Goal: Task Accomplishment & Management: Complete application form

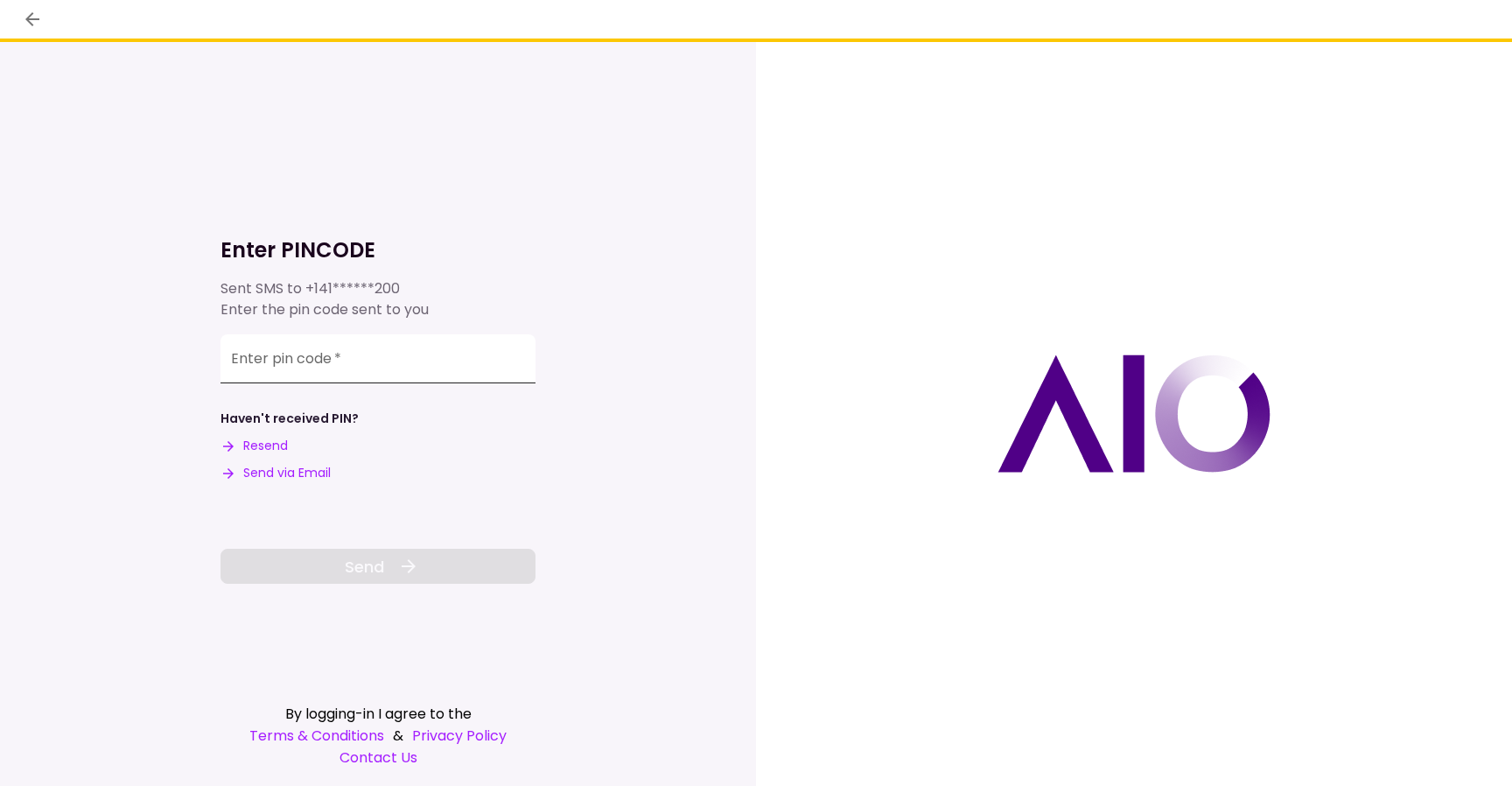
click at [276, 371] on input "Enter pin code   *" at bounding box center [378, 358] width 315 height 49
type input "******"
click at [348, 573] on span "Send" at bounding box center [365, 566] width 39 height 23
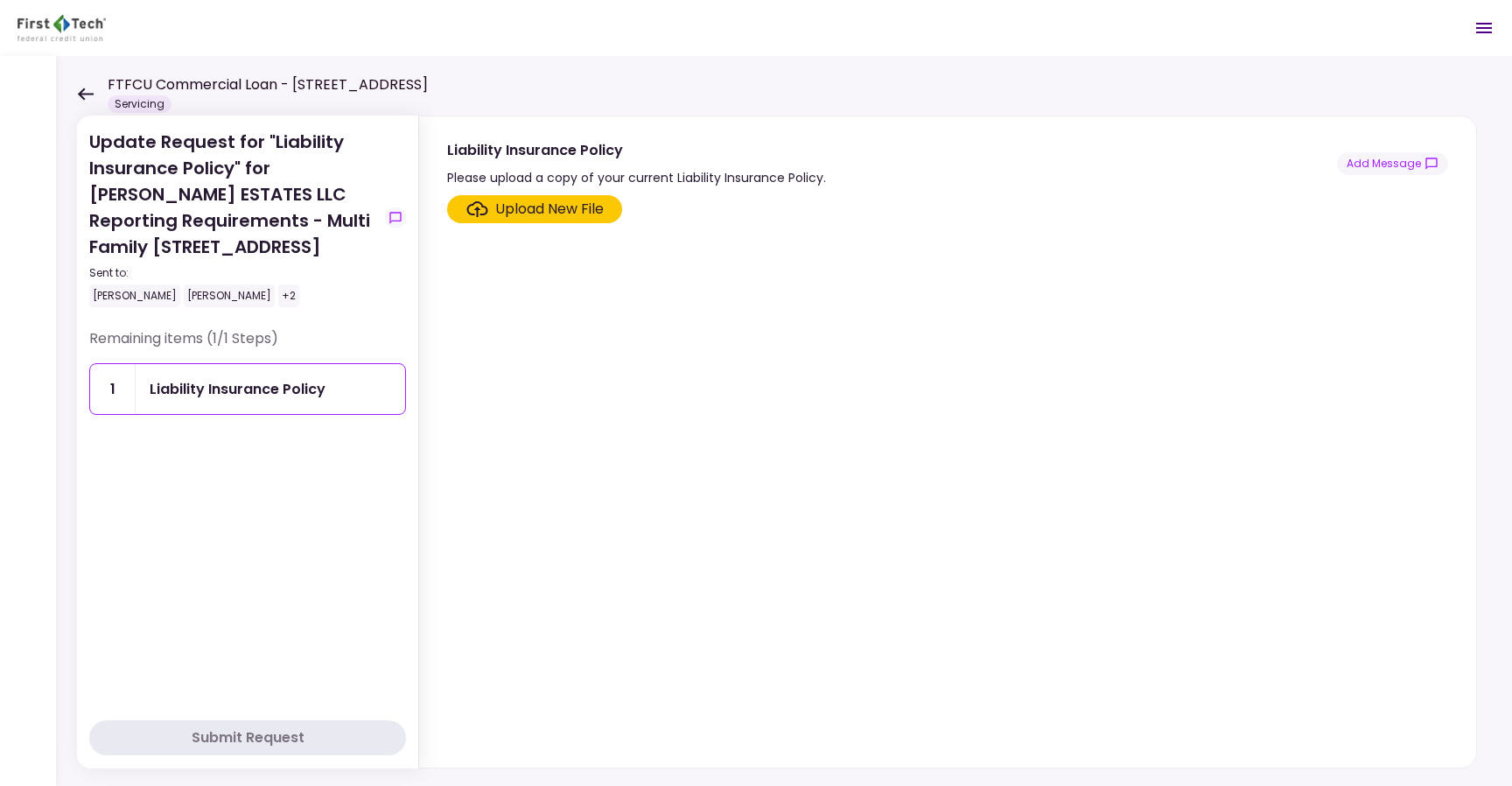
click at [563, 209] on div "Upload New File" at bounding box center [549, 209] width 108 height 21
click at [0, 0] on input "Upload New File" at bounding box center [0, 0] width 0 height 0
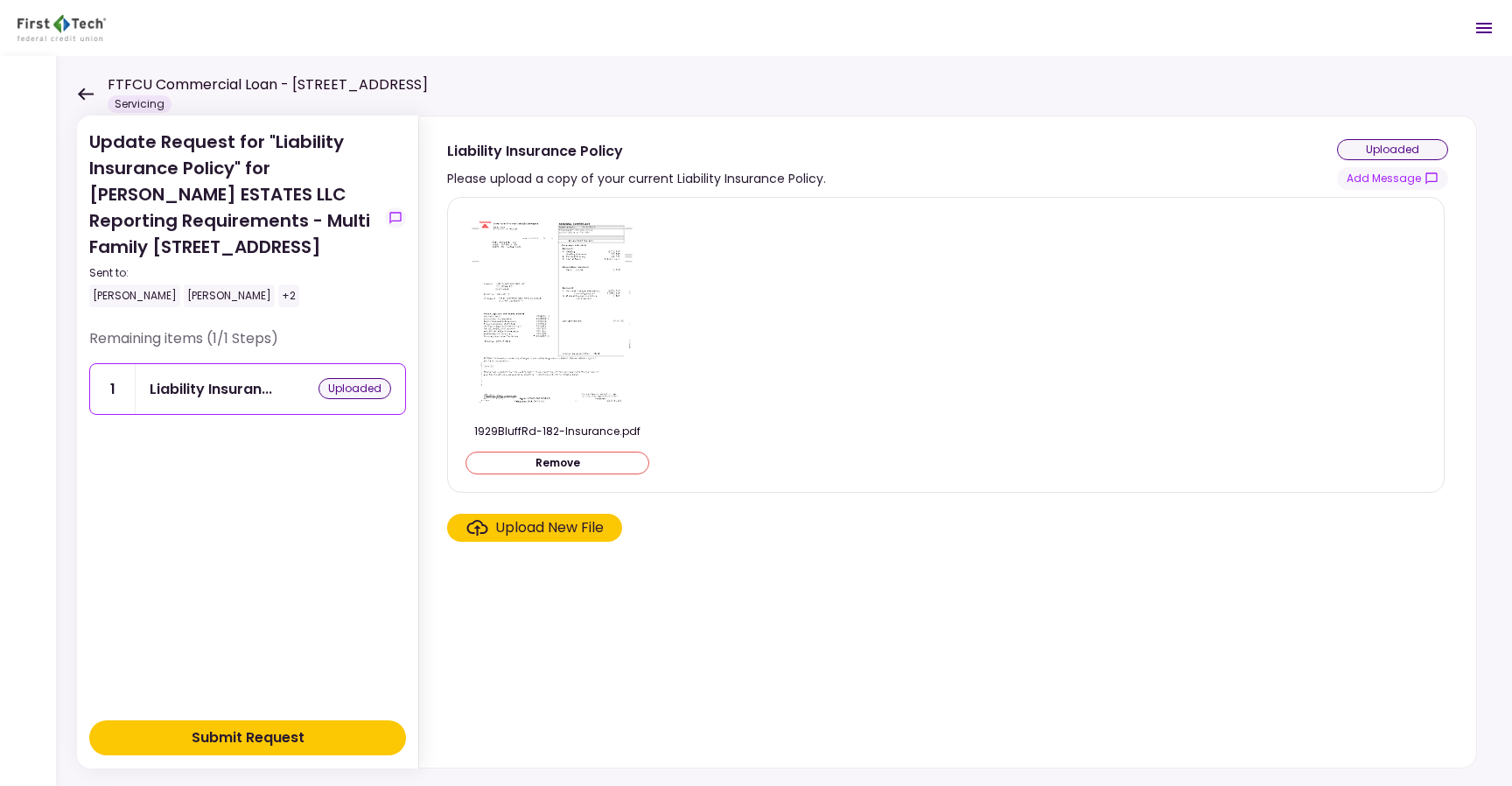
click at [341, 738] on button "Submit Request" at bounding box center [248, 738] width 317 height 35
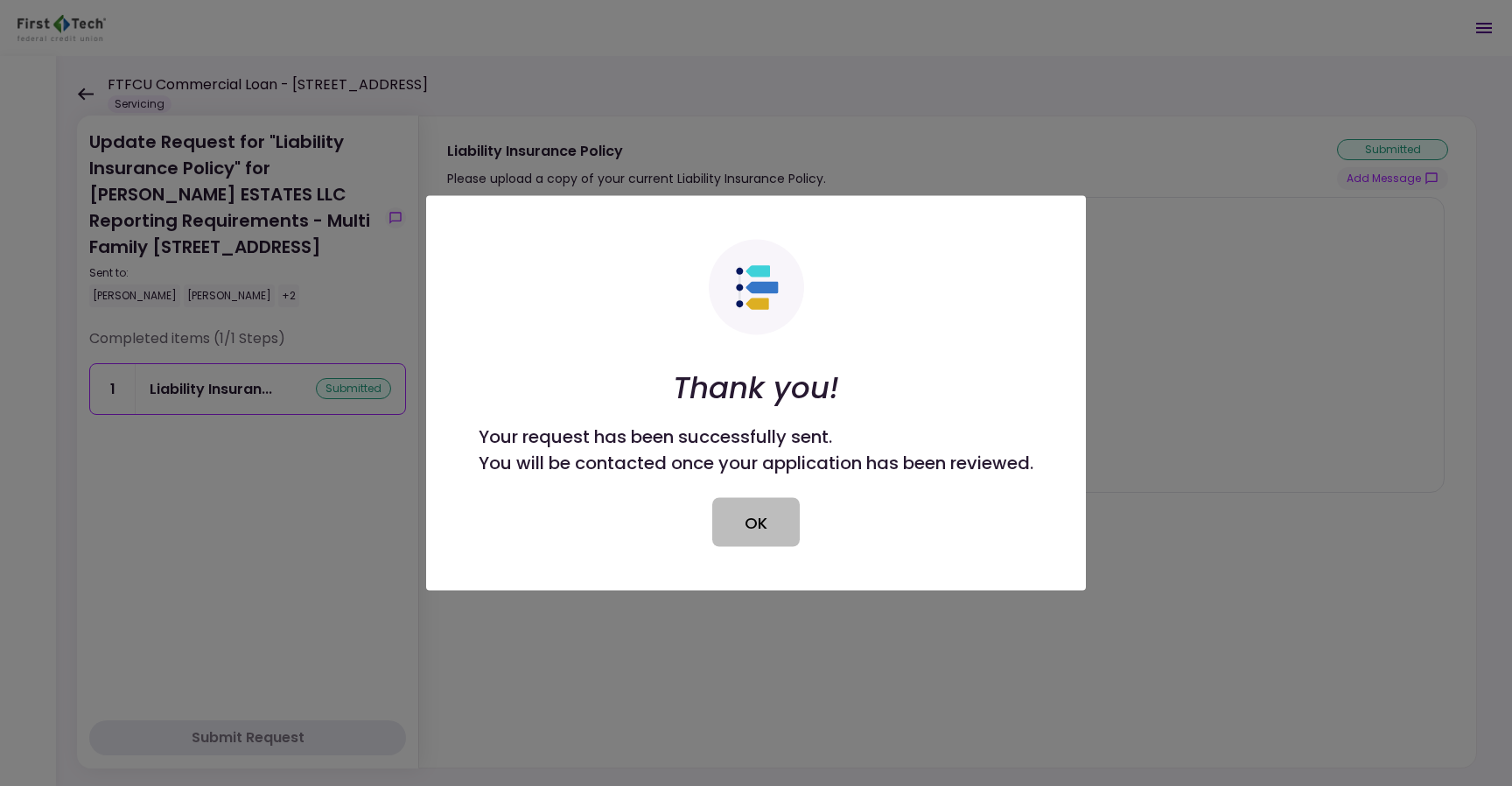
click at [778, 505] on button "OK" at bounding box center [756, 523] width 88 height 49
